Goal: Transaction & Acquisition: Purchase product/service

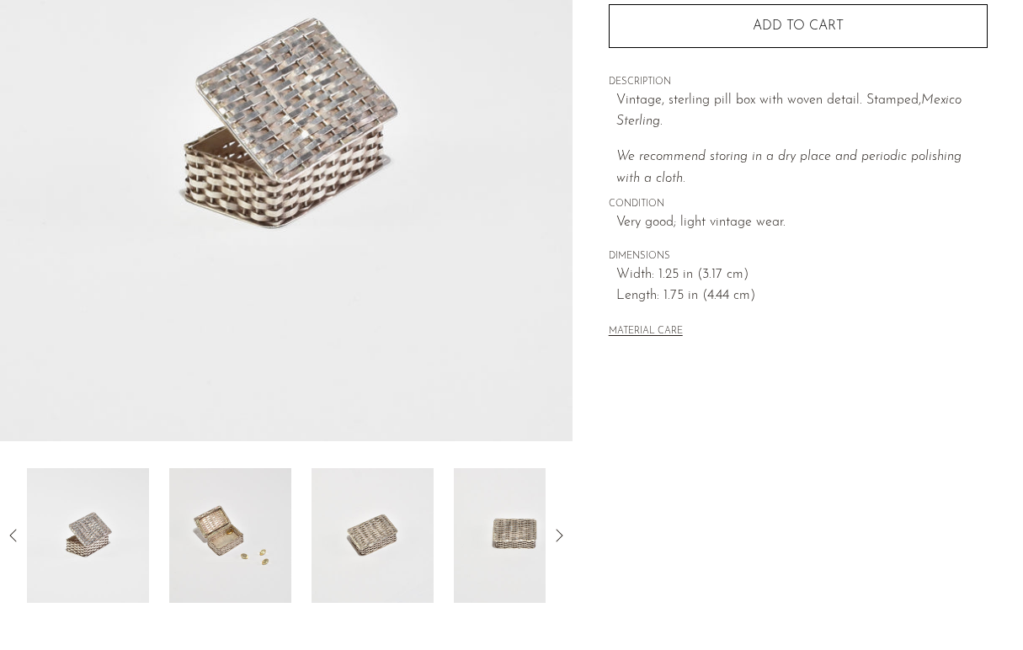
scroll to position [364, 0]
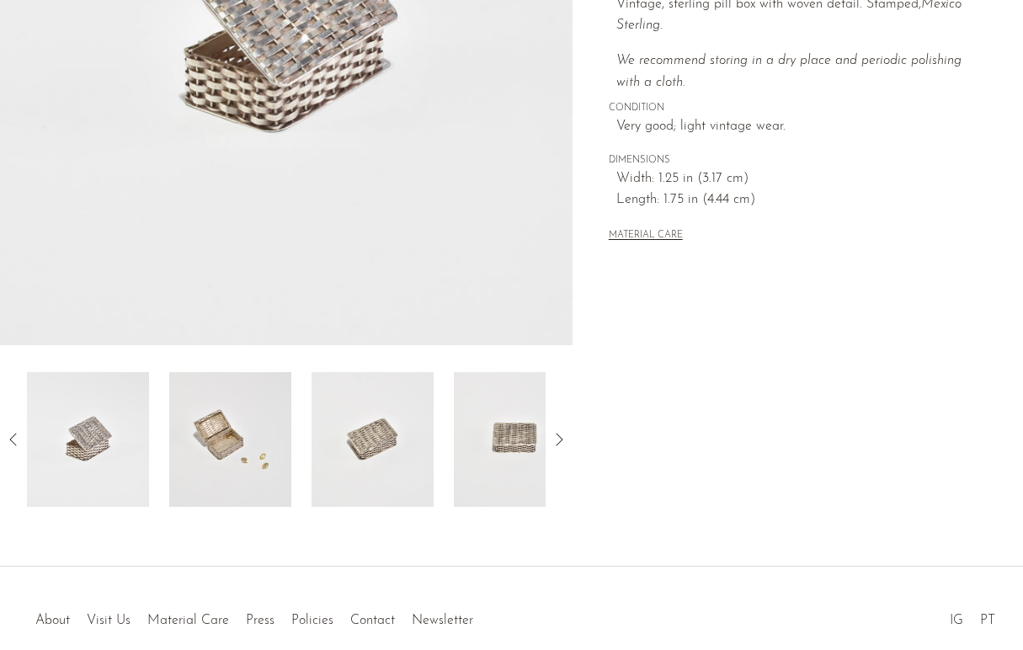
click at [227, 440] on img at bounding box center [230, 439] width 122 height 135
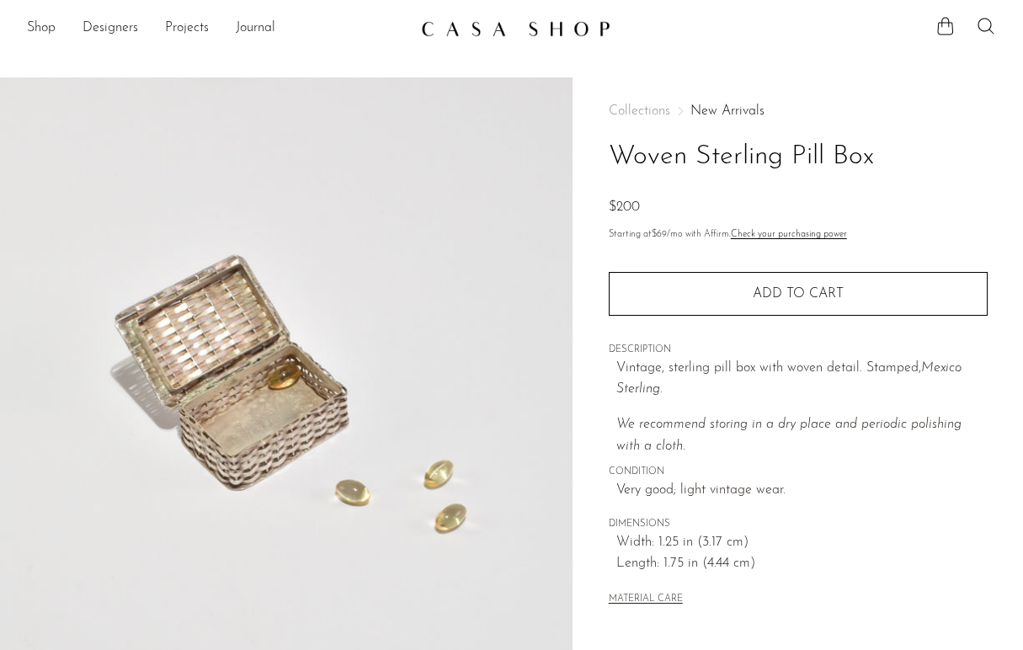
scroll to position [0, 0]
click at [48, 28] on link "Shop" at bounding box center [41, 29] width 29 height 22
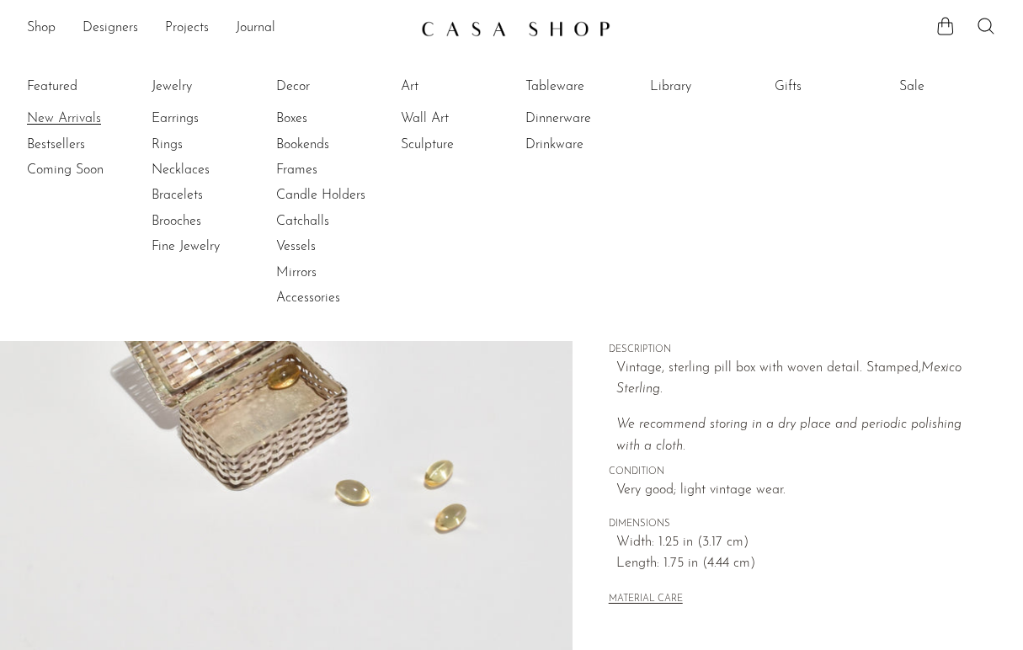
click at [56, 118] on link "New Arrivals" at bounding box center [90, 118] width 126 height 19
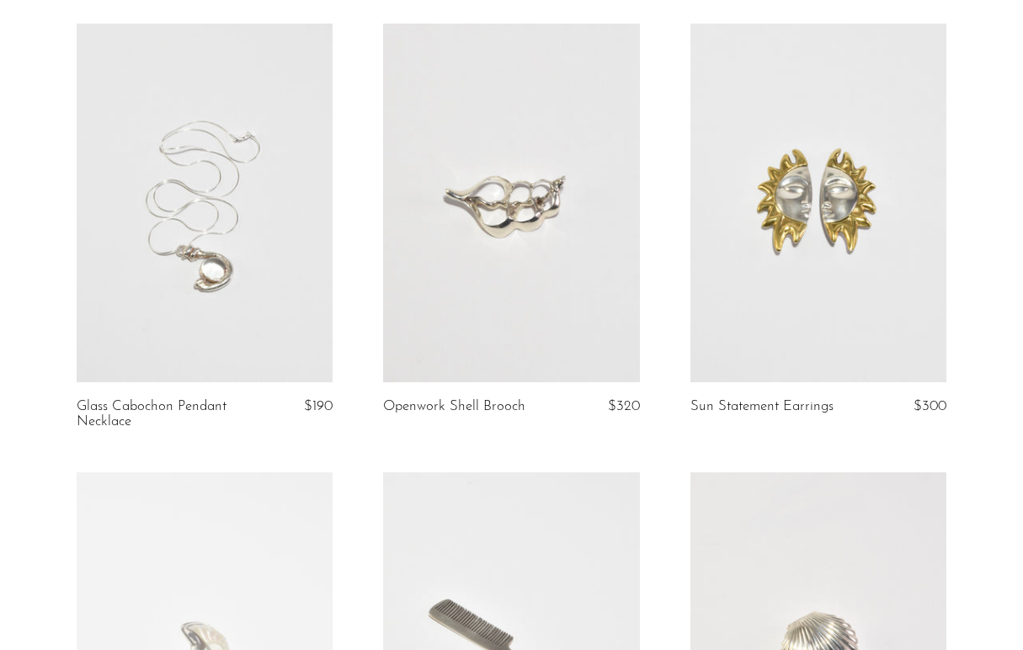
scroll to position [1016, 0]
click at [211, 272] on link at bounding box center [205, 201] width 256 height 359
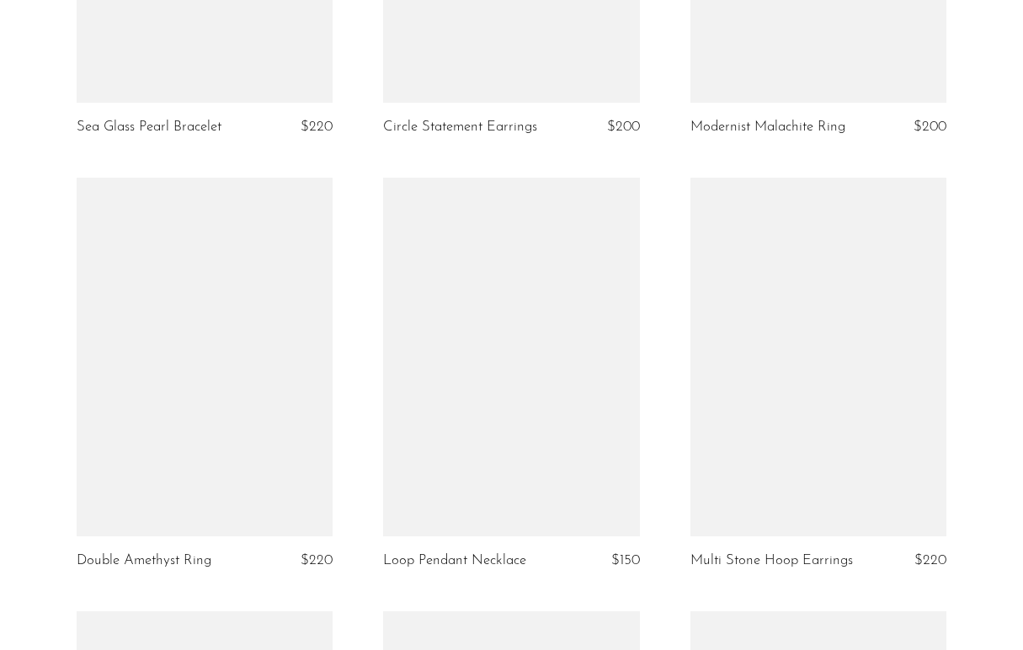
scroll to position [2655, 0]
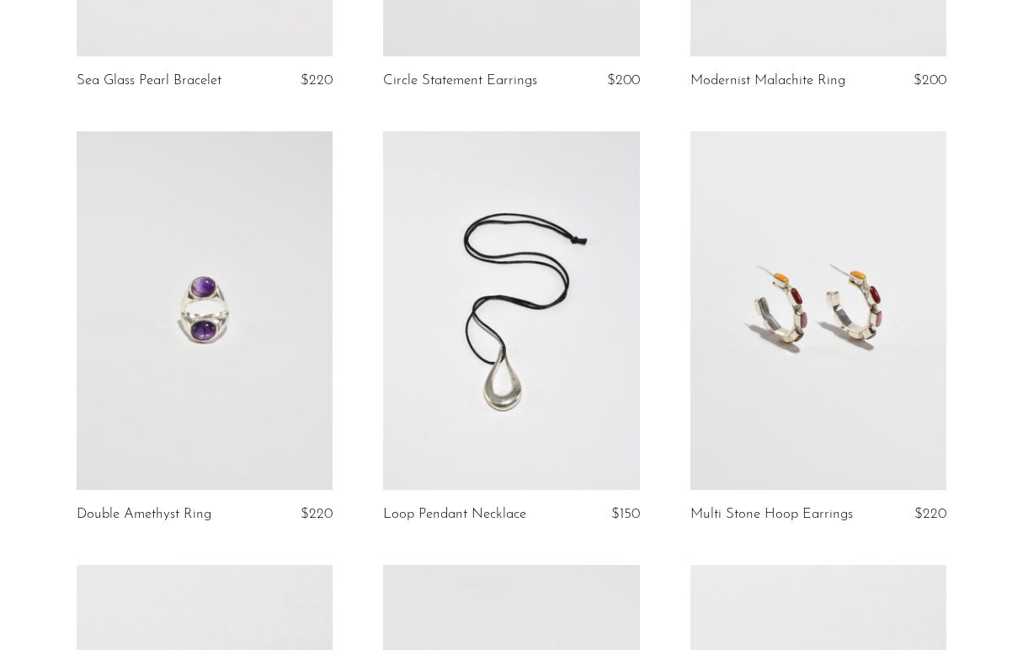
click at [472, 390] on link at bounding box center [511, 310] width 256 height 359
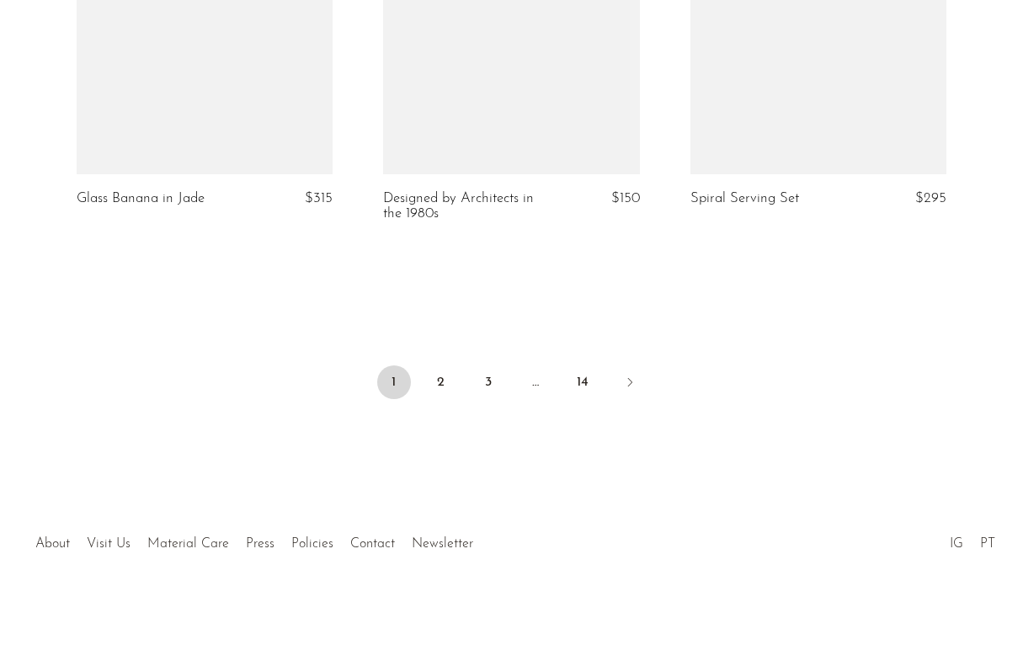
scroll to position [5169, 0]
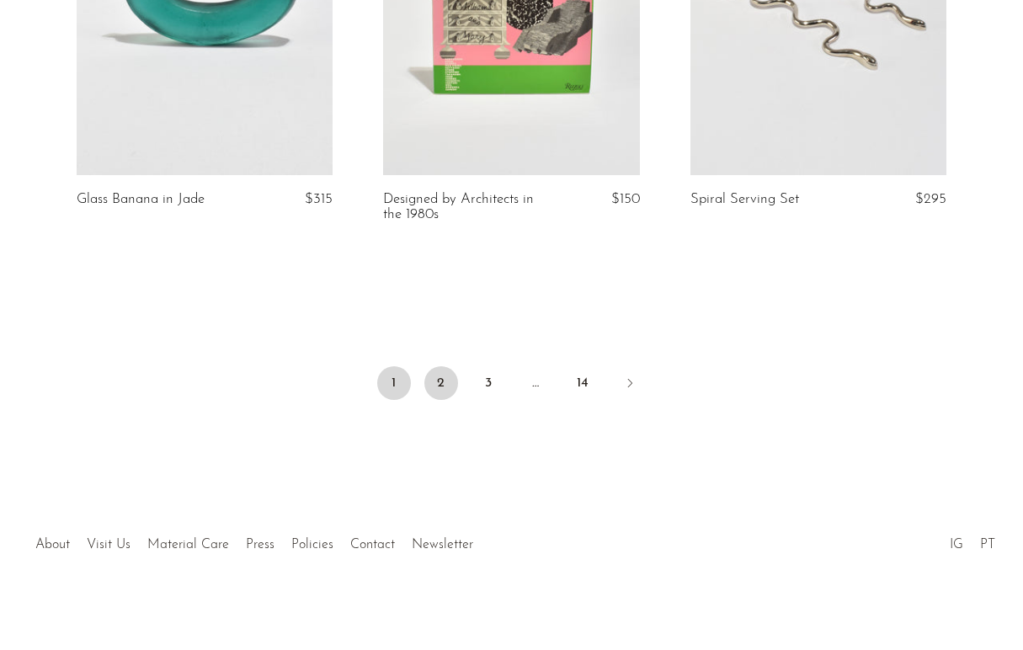
click at [443, 382] on link "2" at bounding box center [441, 383] width 34 height 34
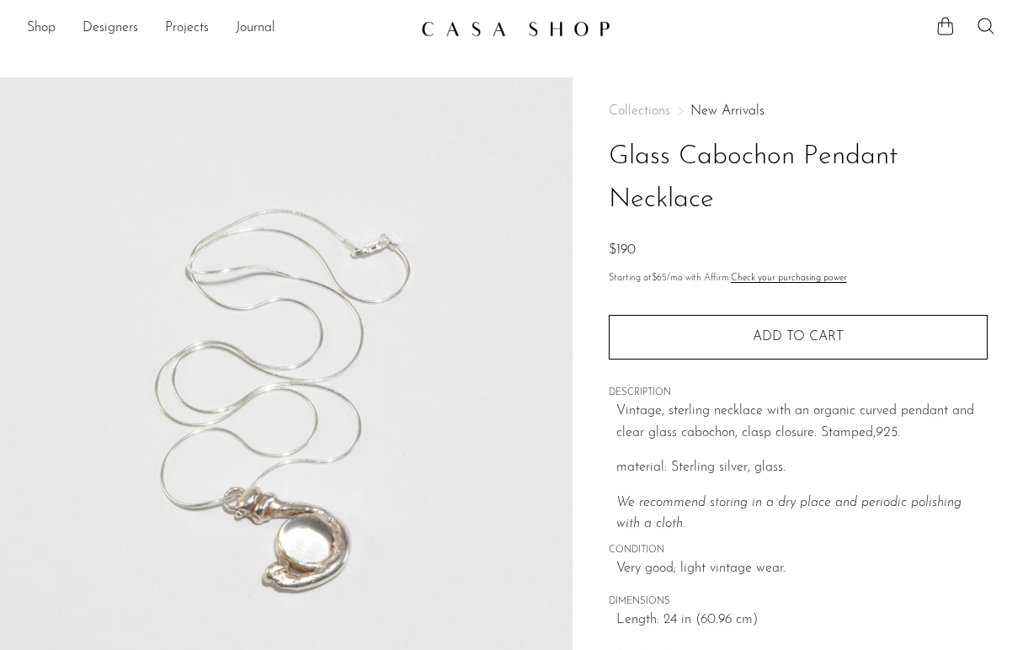
scroll to position [269, 0]
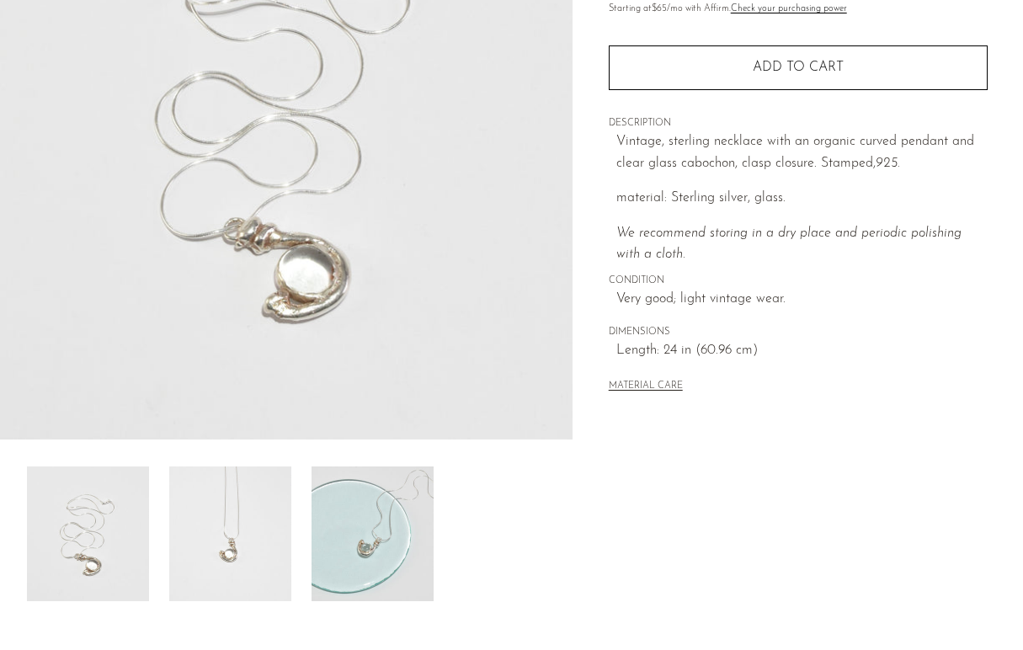
click at [233, 564] on img at bounding box center [230, 534] width 122 height 135
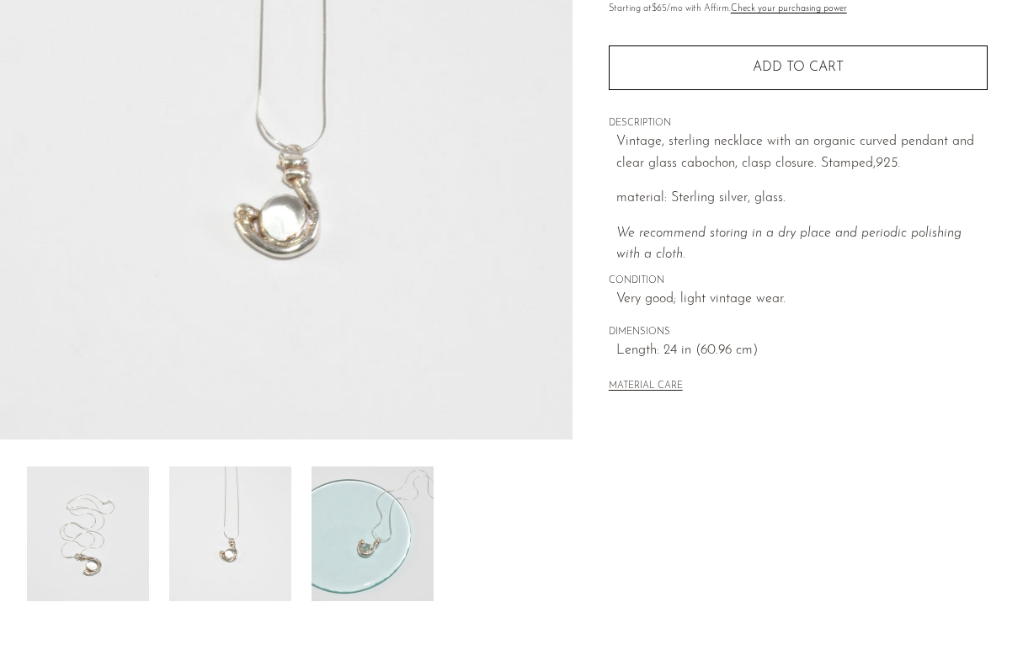
click at [387, 547] on img at bounding box center [373, 534] width 122 height 135
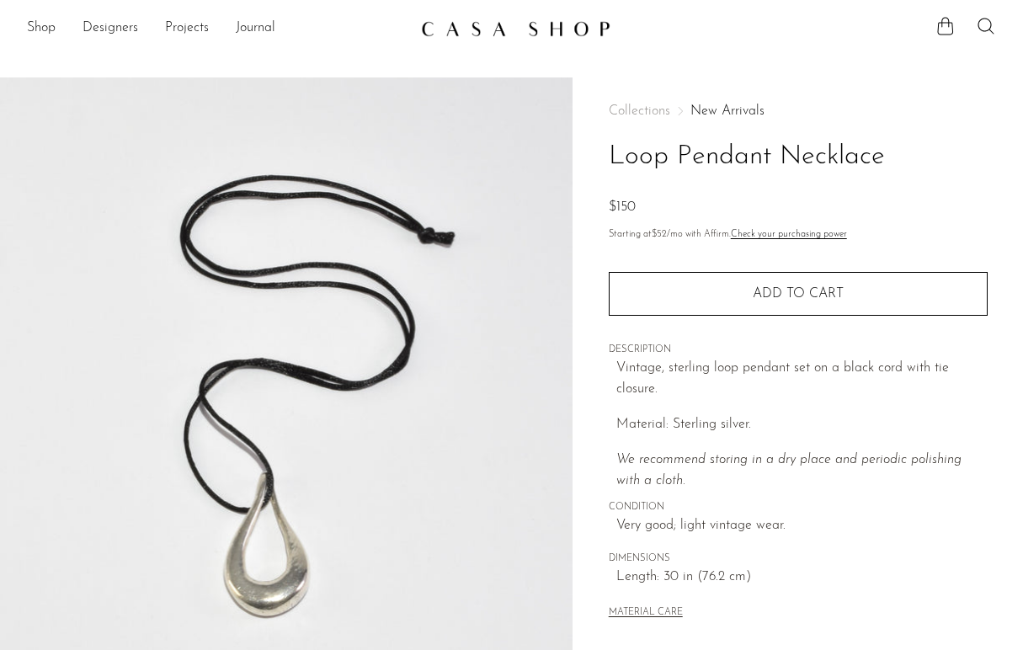
scroll to position [301, 0]
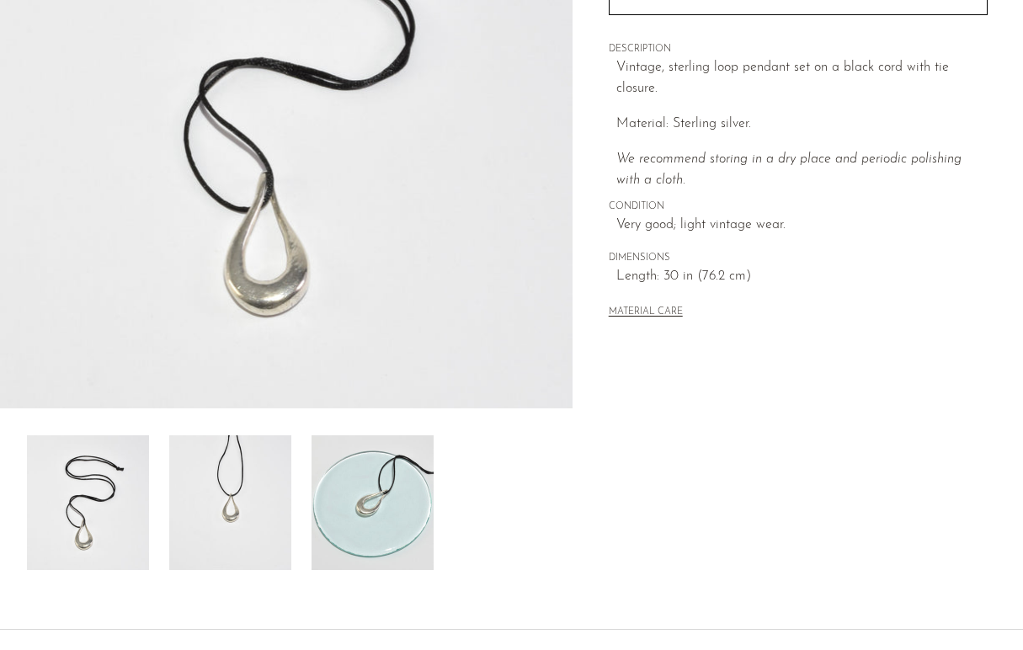
click at [264, 289] on img at bounding box center [286, 93] width 573 height 632
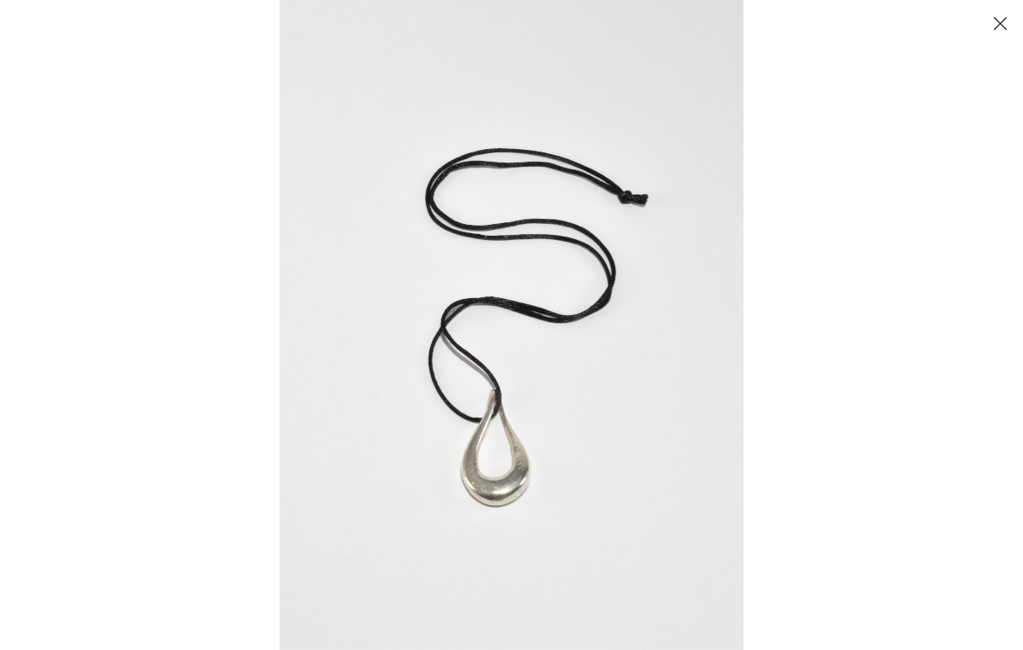
click at [500, 500] on img at bounding box center [512, 325] width 464 height 650
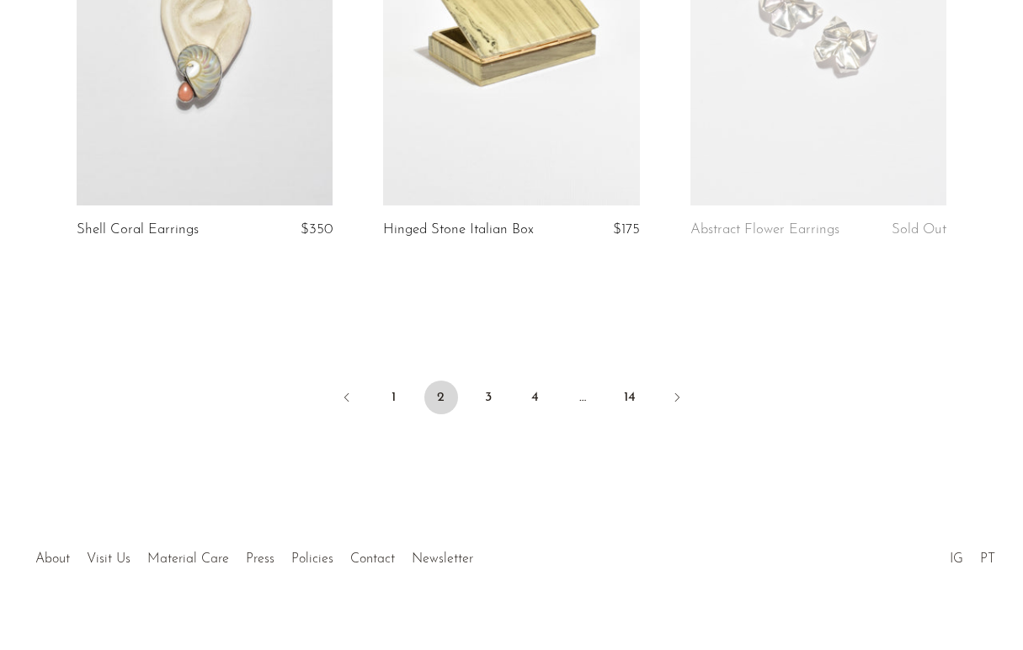
scroll to position [5184, 0]
